Goal: Information Seeking & Learning: Learn about a topic

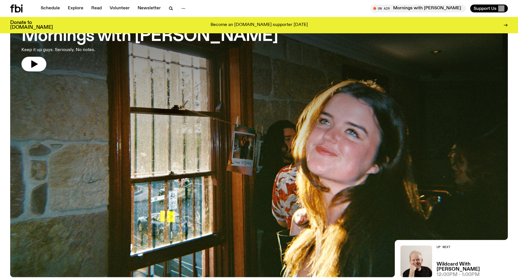
scroll to position [19, 0]
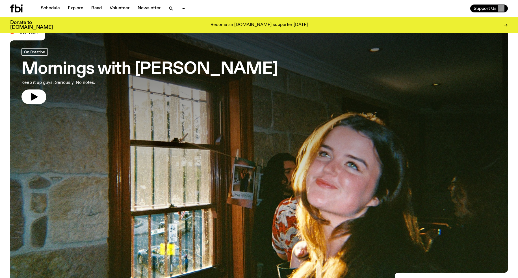
click at [194, 71] on h3 "Mornings with [PERSON_NAME]" at bounding box center [149, 69] width 256 height 16
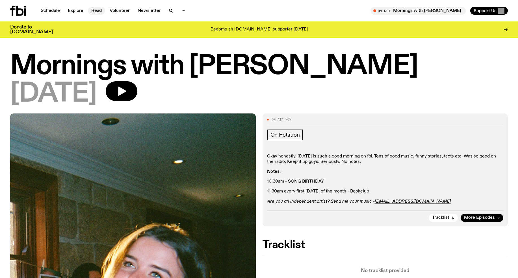
click at [97, 10] on link "Read" at bounding box center [96, 11] width 17 height 8
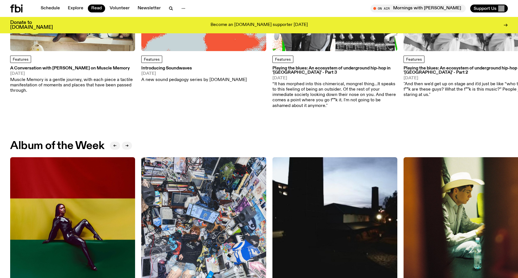
scroll to position [218, 0]
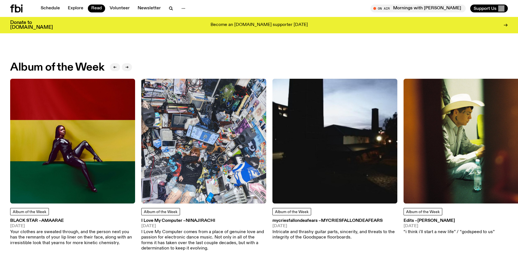
click at [90, 115] on img at bounding box center [72, 141] width 125 height 125
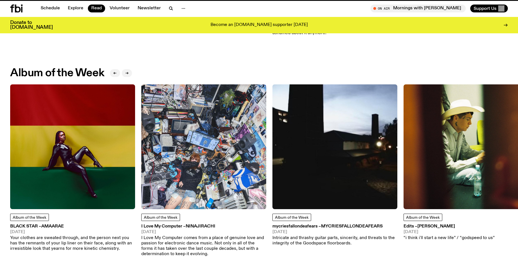
scroll to position [214, 0]
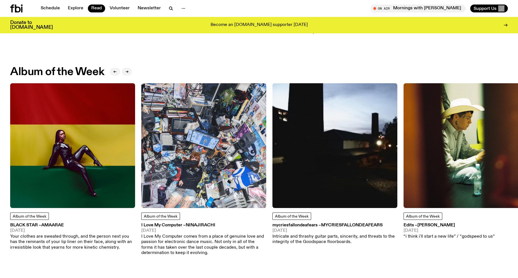
click at [194, 171] on img at bounding box center [203, 145] width 125 height 125
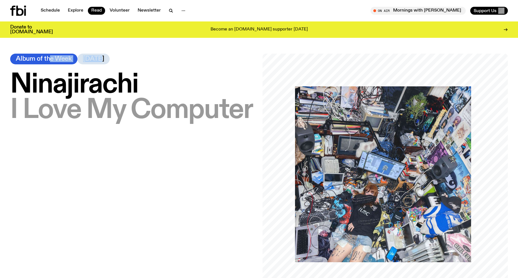
drag, startPoint x: 84, startPoint y: 61, endPoint x: 46, endPoint y: 60, distance: 37.6
click at [47, 61] on div "Album of the Week 08.08.25" at bounding box center [132, 59] width 245 height 11
click at [47, 61] on span "Album of the Week" at bounding box center [44, 59] width 56 height 6
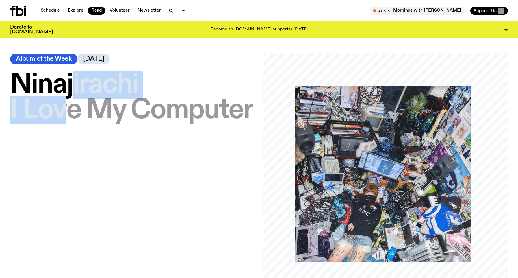
drag, startPoint x: 74, startPoint y: 90, endPoint x: 62, endPoint y: 108, distance: 21.8
click at [57, 117] on h1 "Ninajirachi – I Love My Computer" at bounding box center [132, 97] width 245 height 51
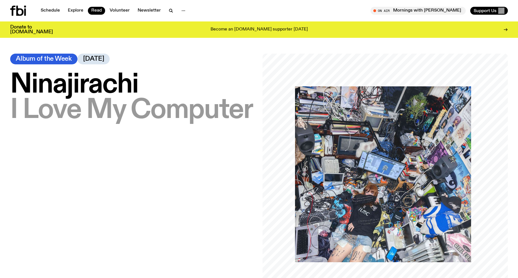
click at [64, 105] on span "I Love My Computer" at bounding box center [131, 110] width 242 height 28
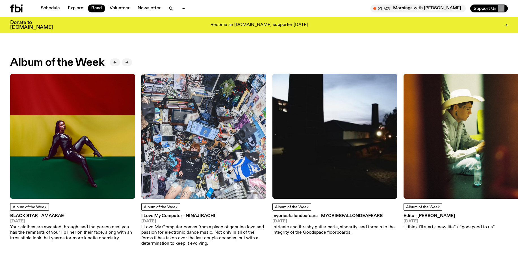
scroll to position [226, 0]
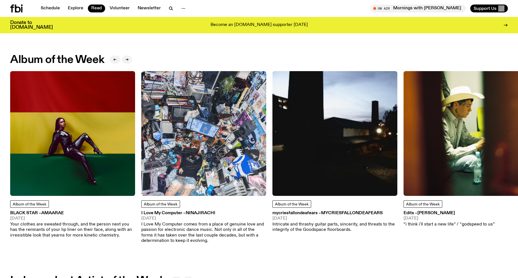
click at [311, 137] on img at bounding box center [334, 133] width 125 height 125
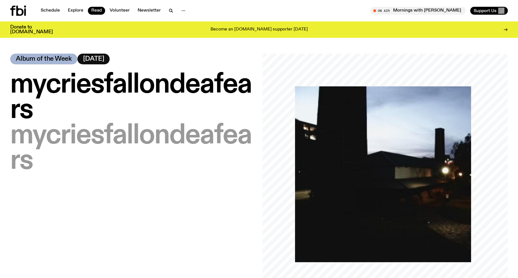
click at [185, 91] on span "mycriesfallondeafears" at bounding box center [130, 98] width 241 height 54
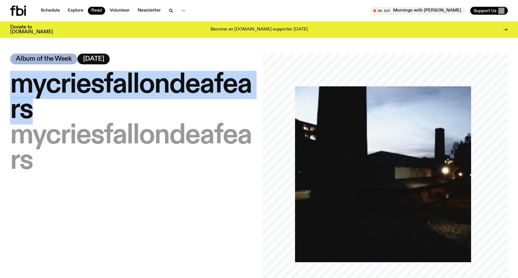
drag, startPoint x: 16, startPoint y: 87, endPoint x: 53, endPoint y: 114, distance: 46.5
click at [53, 114] on h1 "mycriesfallondeafears – mycriesfallondeafears" at bounding box center [132, 123] width 245 height 102
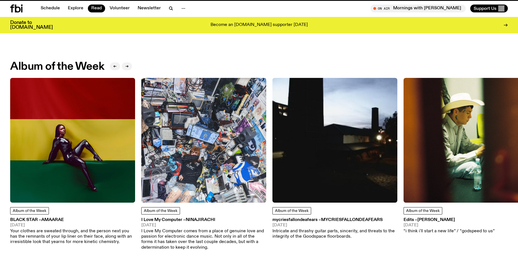
scroll to position [221, 0]
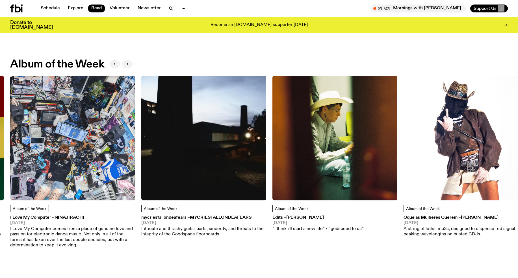
click at [346, 138] on img at bounding box center [334, 138] width 125 height 125
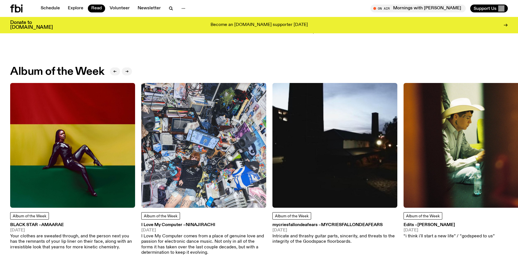
scroll to position [192, 0]
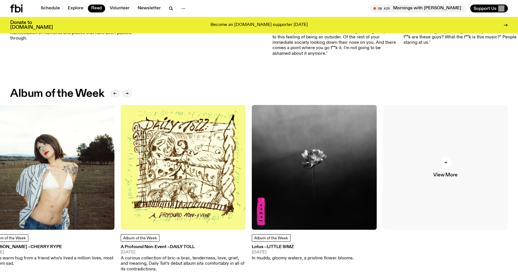
click at [442, 175] on span "View More" at bounding box center [445, 175] width 24 height 5
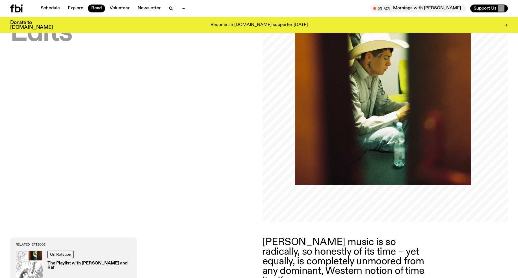
scroll to position [6, 0]
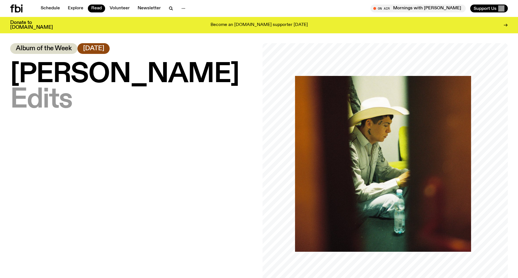
drag, startPoint x: 13, startPoint y: 67, endPoint x: 114, endPoint y: 103, distance: 107.6
click at [122, 104] on h1 "[PERSON_NAME] – Edits" at bounding box center [132, 87] width 245 height 51
